Goal: Task Accomplishment & Management: Manage account settings

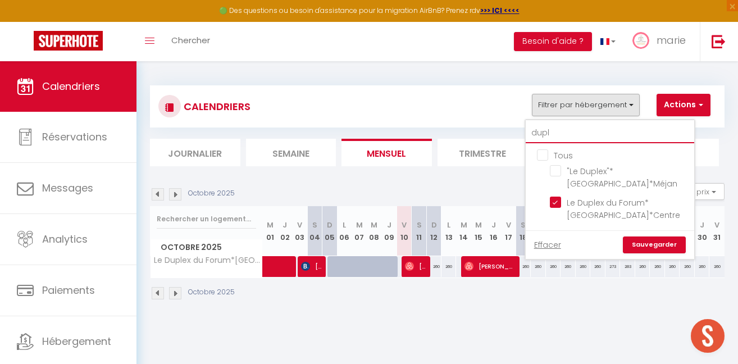
click at [590, 126] on input "dupl" at bounding box center [610, 133] width 168 height 20
type input "c"
checkbox input "false"
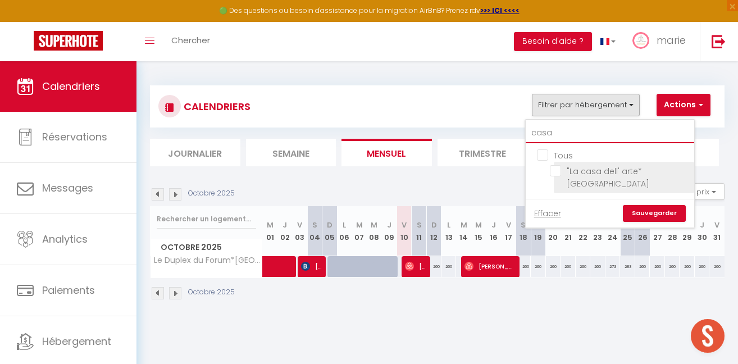
type input "casa"
click at [593, 164] on li ""La casa dell' arte* [GEOGRAPHIC_DATA]" at bounding box center [624, 177] width 140 height 31
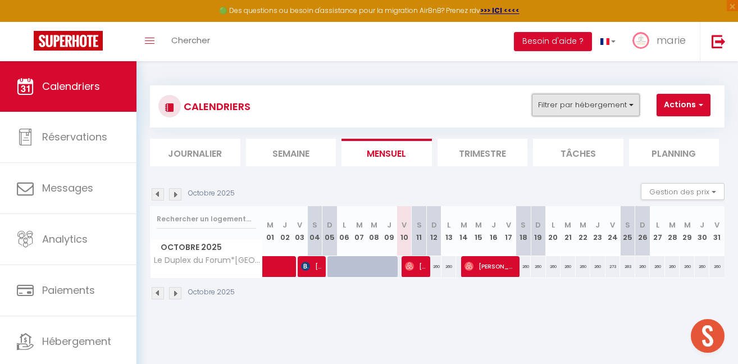
click at [596, 101] on button "Filtrer par hébergement" at bounding box center [586, 105] width 108 height 22
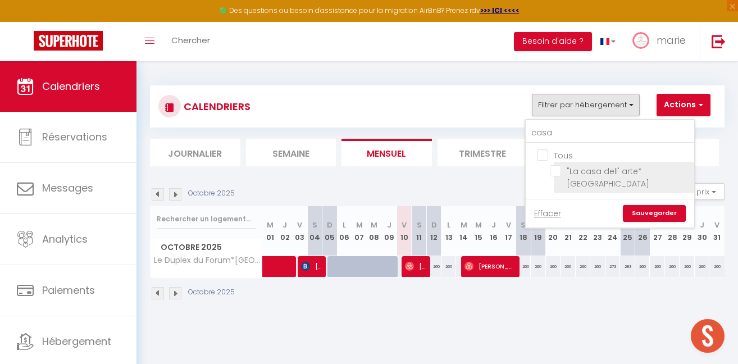
click at [647, 172] on input ""La casa dell' arte* [GEOGRAPHIC_DATA]" at bounding box center [620, 170] width 140 height 11
checkbox input "true"
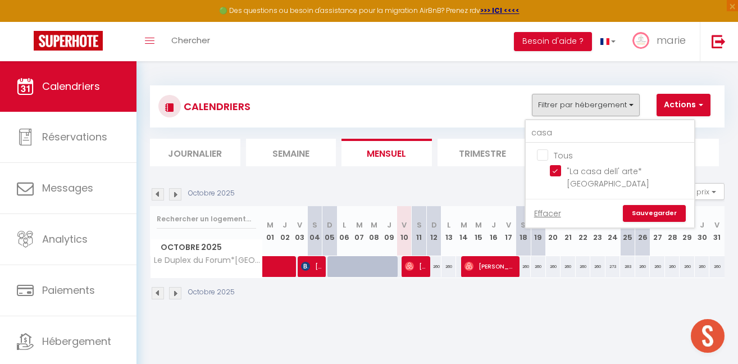
click at [650, 205] on link "Sauvegarder" at bounding box center [654, 213] width 63 height 17
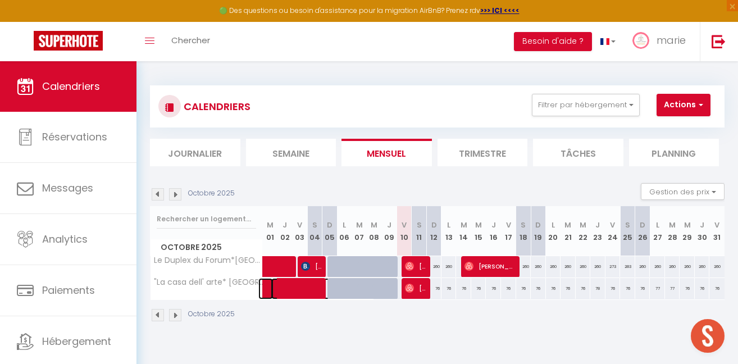
click at [307, 291] on span at bounding box center [322, 288] width 103 height 21
select select "22454"
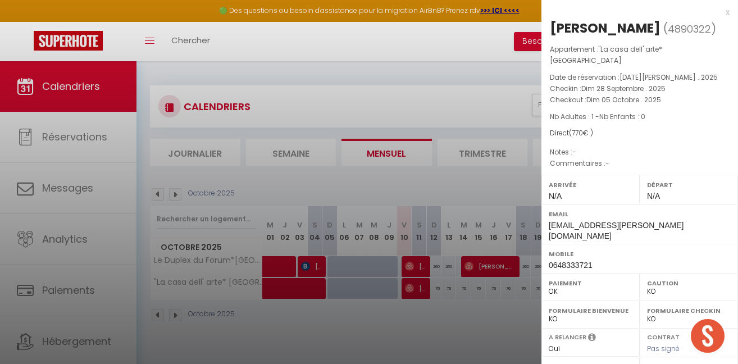
click at [307, 291] on div at bounding box center [369, 182] width 738 height 364
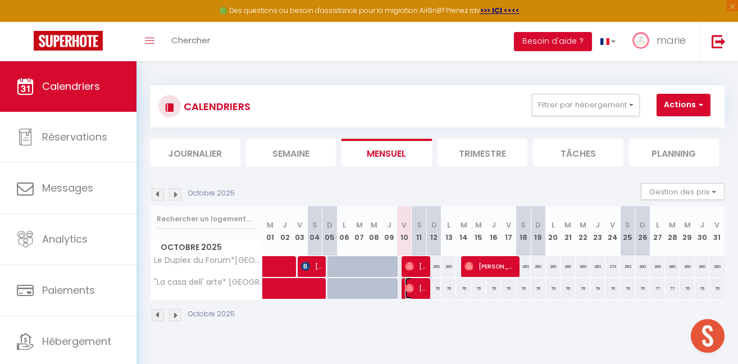
click at [418, 289] on span "[PERSON_NAME]" at bounding box center [415, 287] width 20 height 21
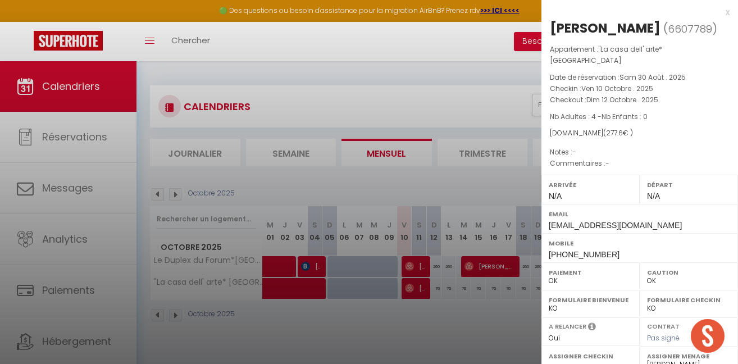
click at [418, 289] on div at bounding box center [369, 182] width 738 height 364
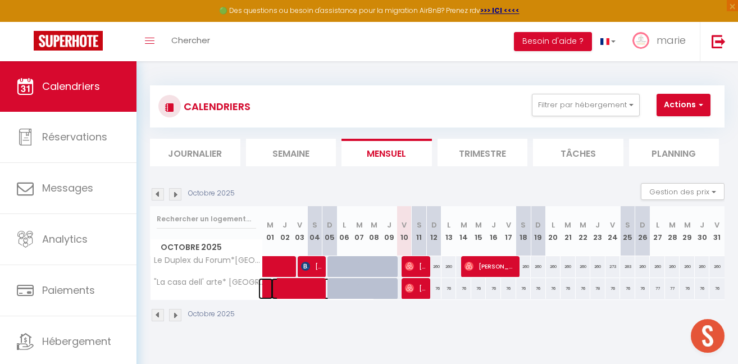
click at [292, 289] on span at bounding box center [322, 288] width 103 height 21
select select "KO"
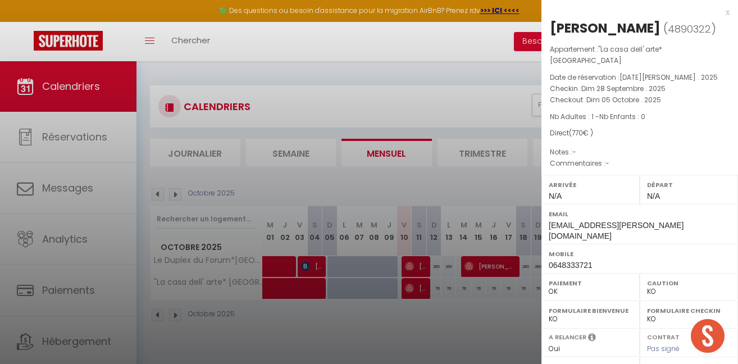
click at [292, 289] on div at bounding box center [369, 182] width 738 height 364
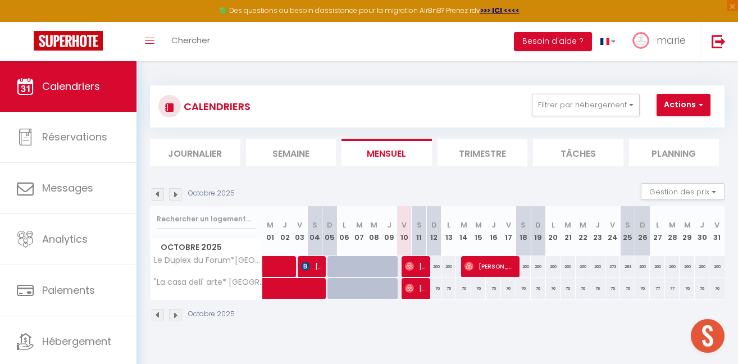
click at [157, 317] on img at bounding box center [158, 315] width 12 height 12
select select "KO"
select select "0"
select select "22454"
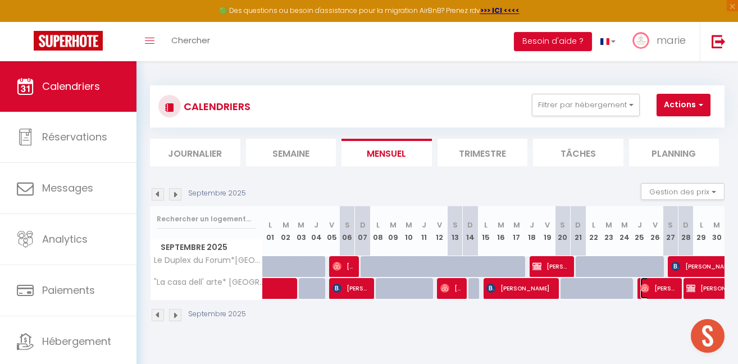
click at [650, 287] on span "[PERSON_NAME]" at bounding box center [657, 287] width 35 height 21
select select "OK"
